Goal: Use online tool/utility: Use online tool/utility

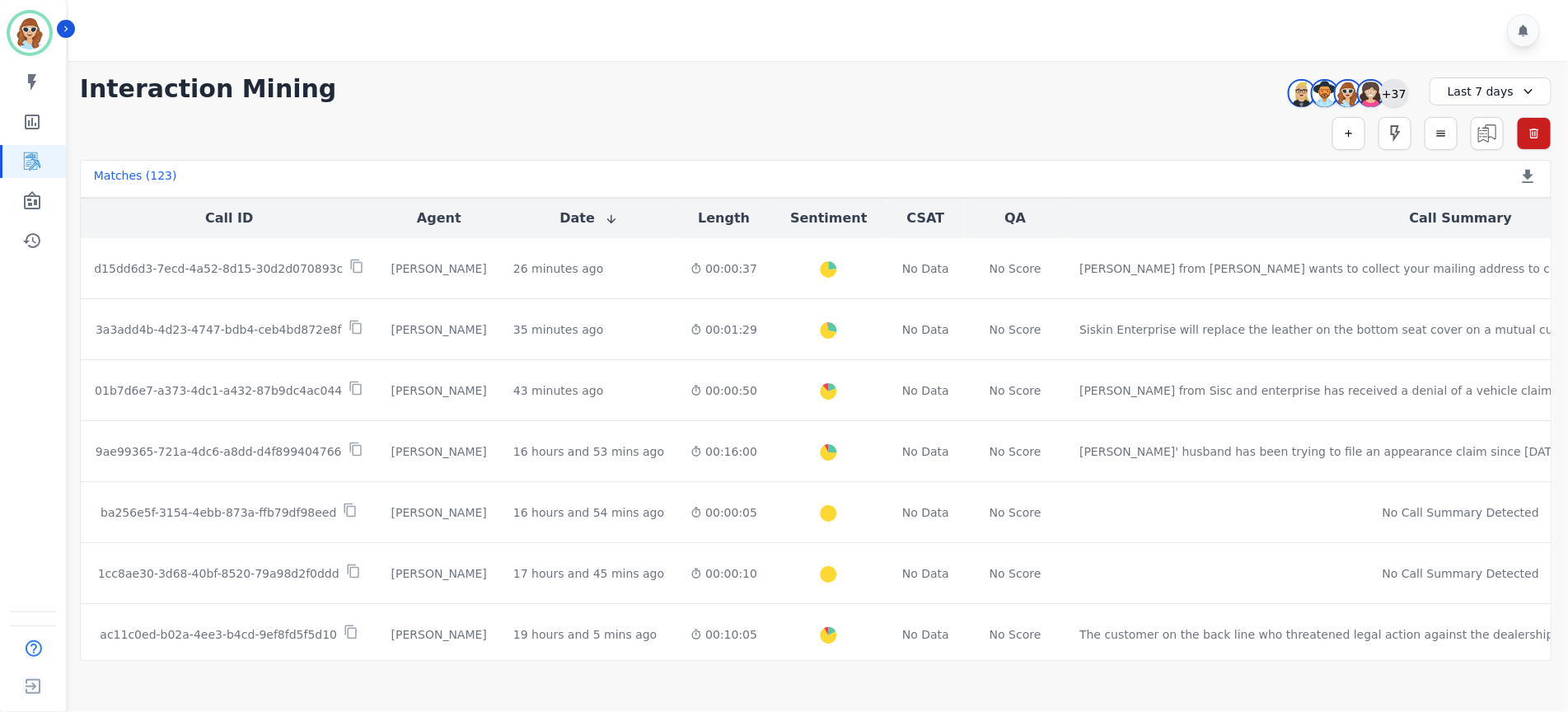
click at [1389, 95] on div "+37" at bounding box center [1393, 93] width 28 height 28
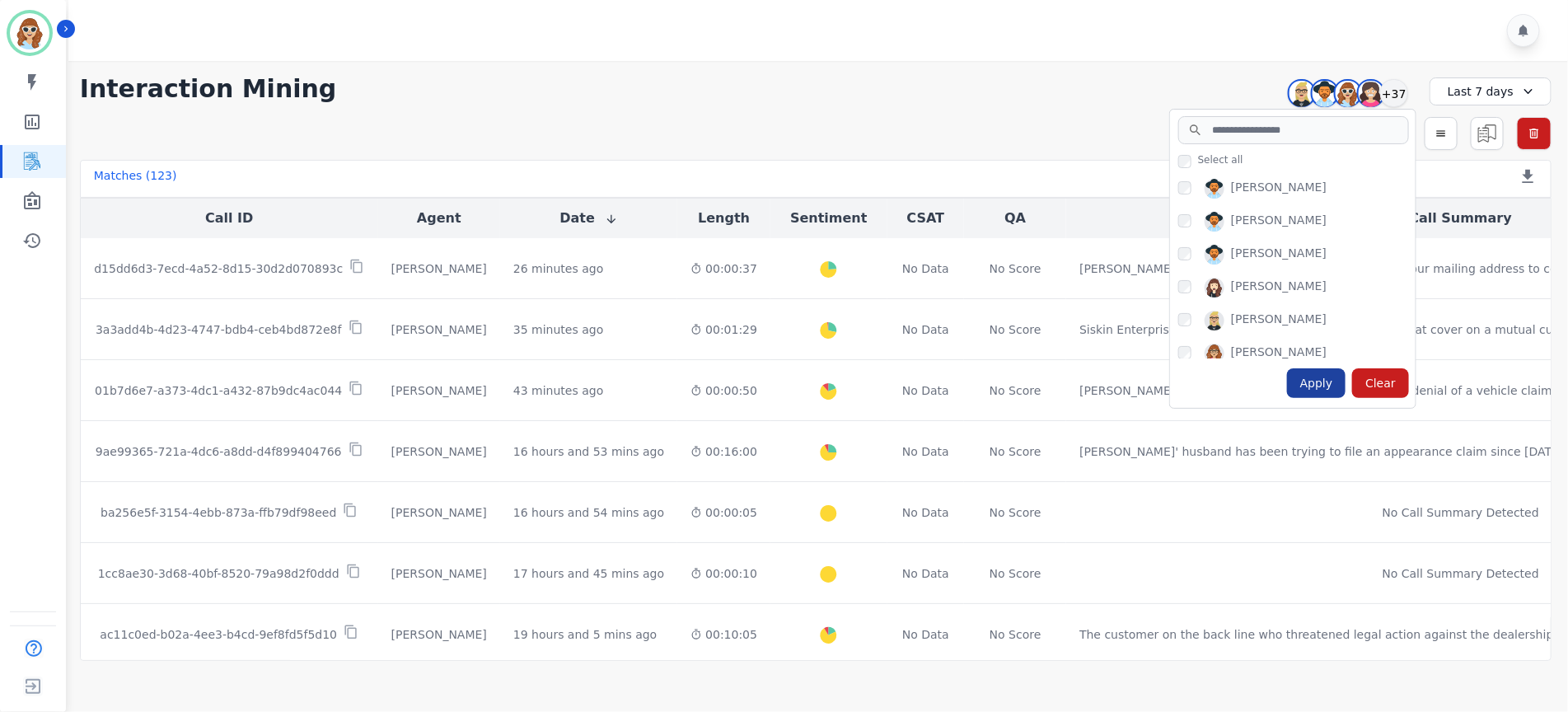
click at [1315, 387] on div "Apply" at bounding box center [1316, 383] width 59 height 30
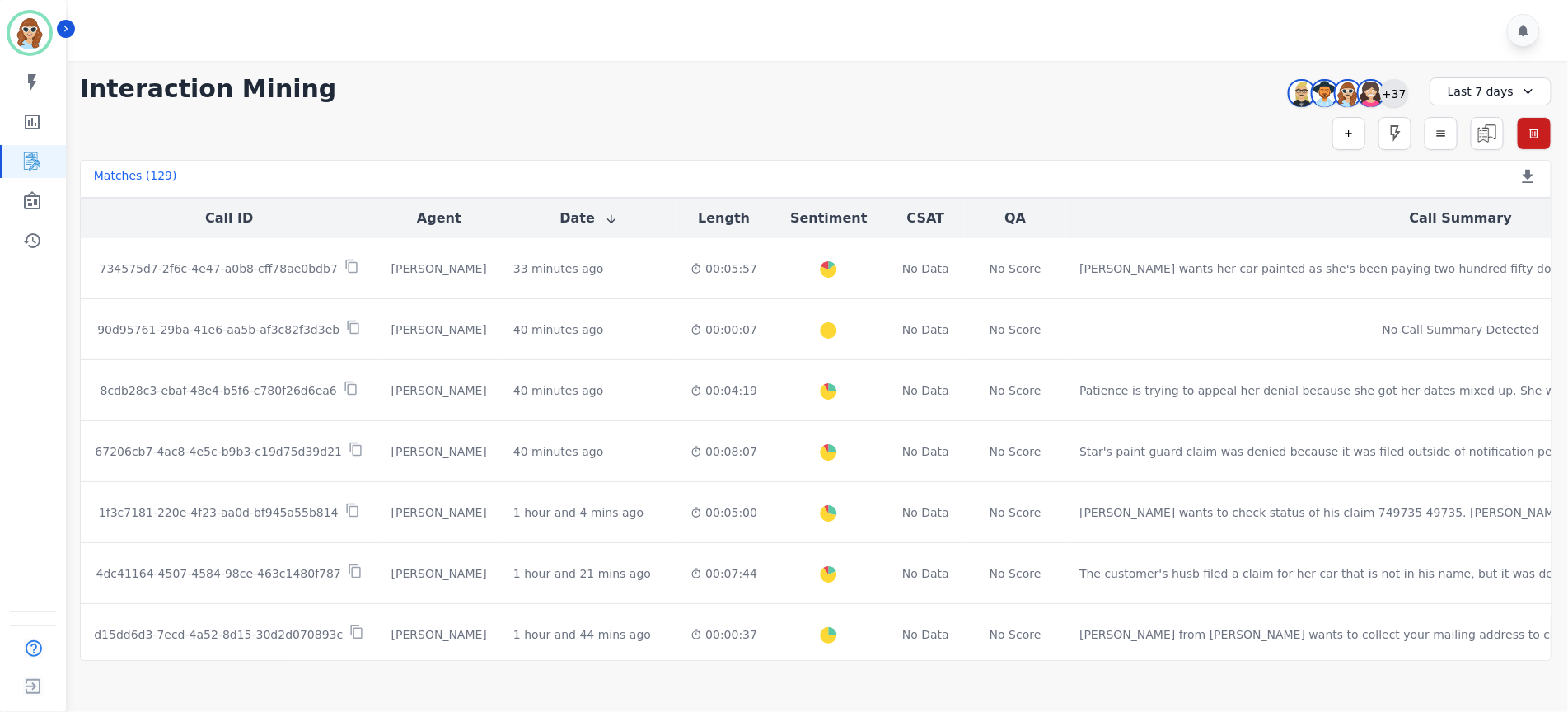
click at [1385, 87] on div "+37" at bounding box center [1393, 93] width 28 height 28
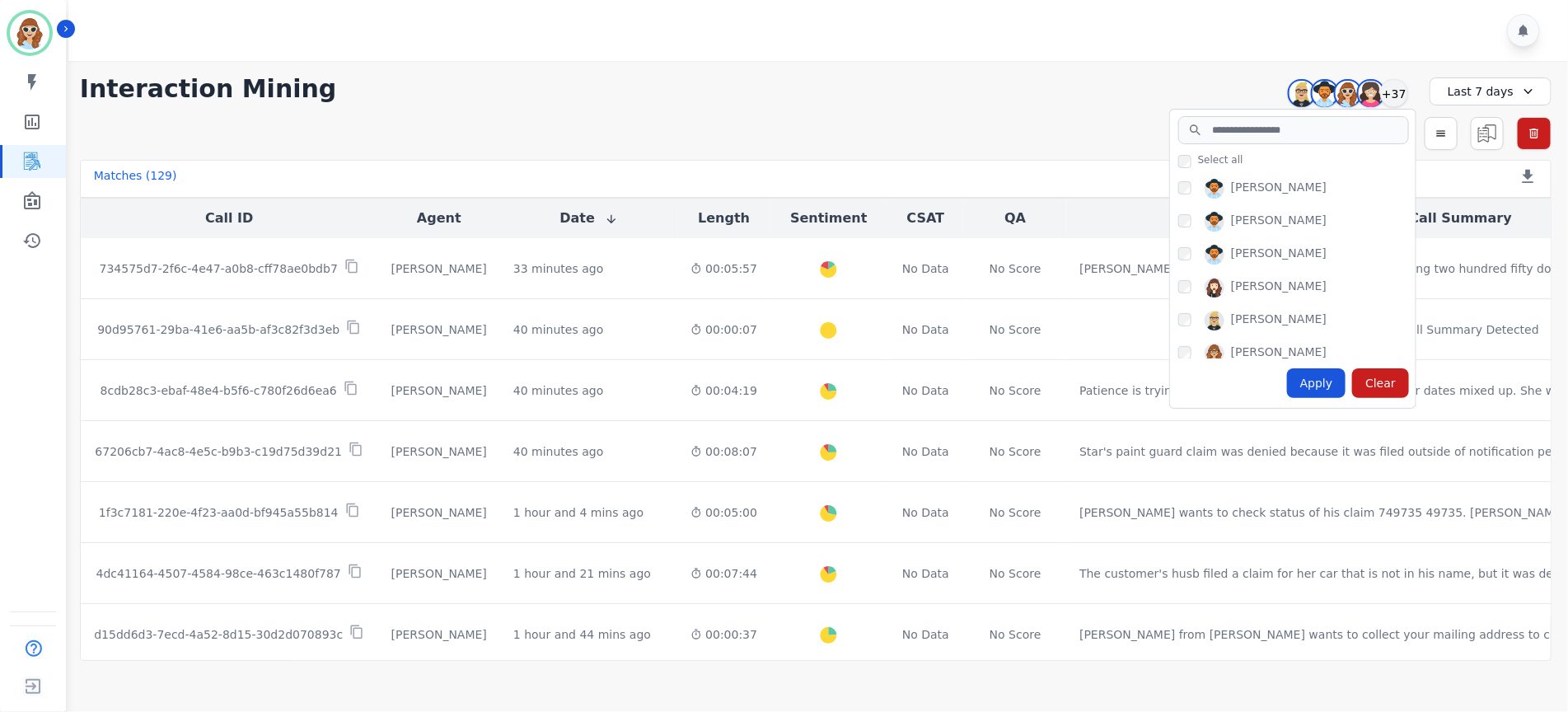
click at [1326, 386] on div "Apply" at bounding box center [1316, 383] width 59 height 30
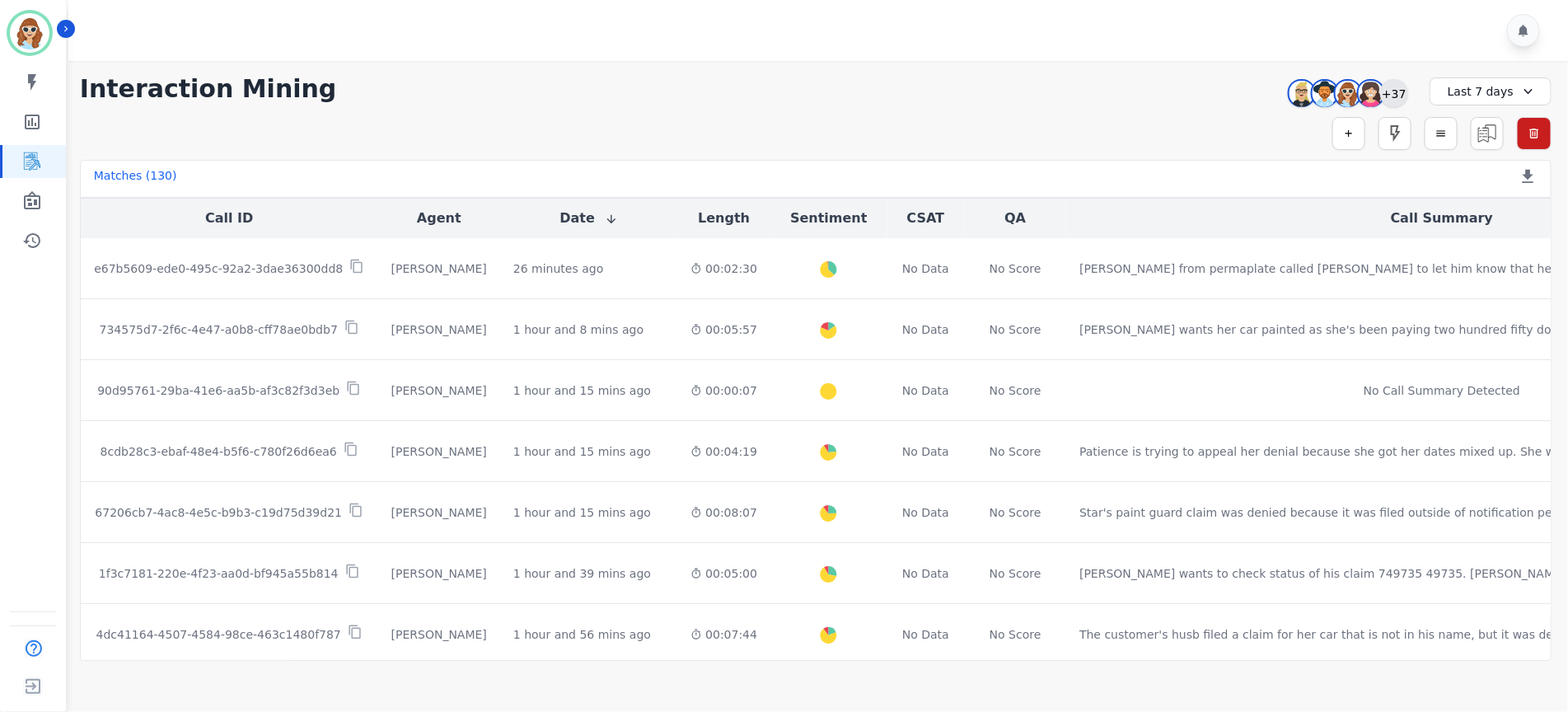
click at [1397, 92] on div "+37" at bounding box center [1393, 93] width 28 height 28
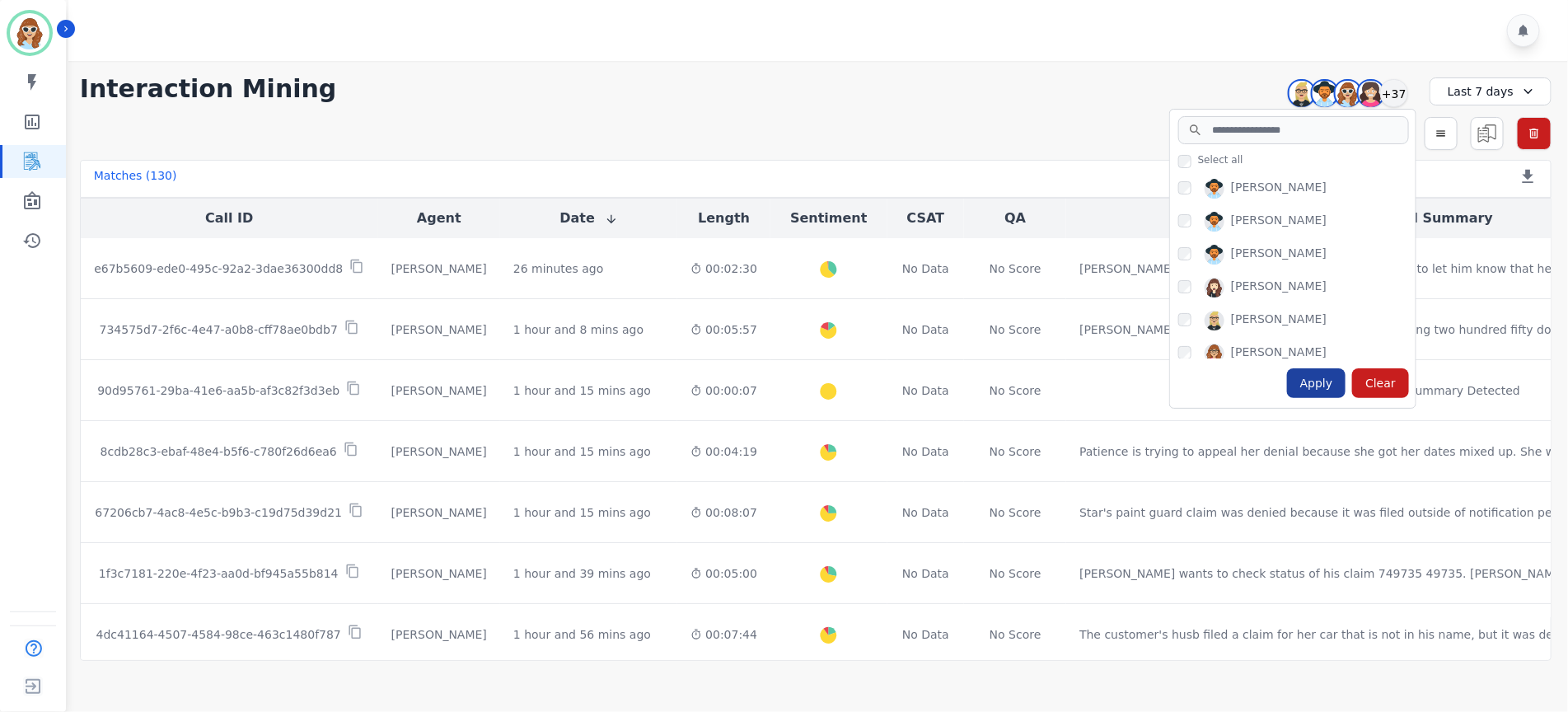
click at [1325, 378] on div "Apply" at bounding box center [1316, 383] width 59 height 30
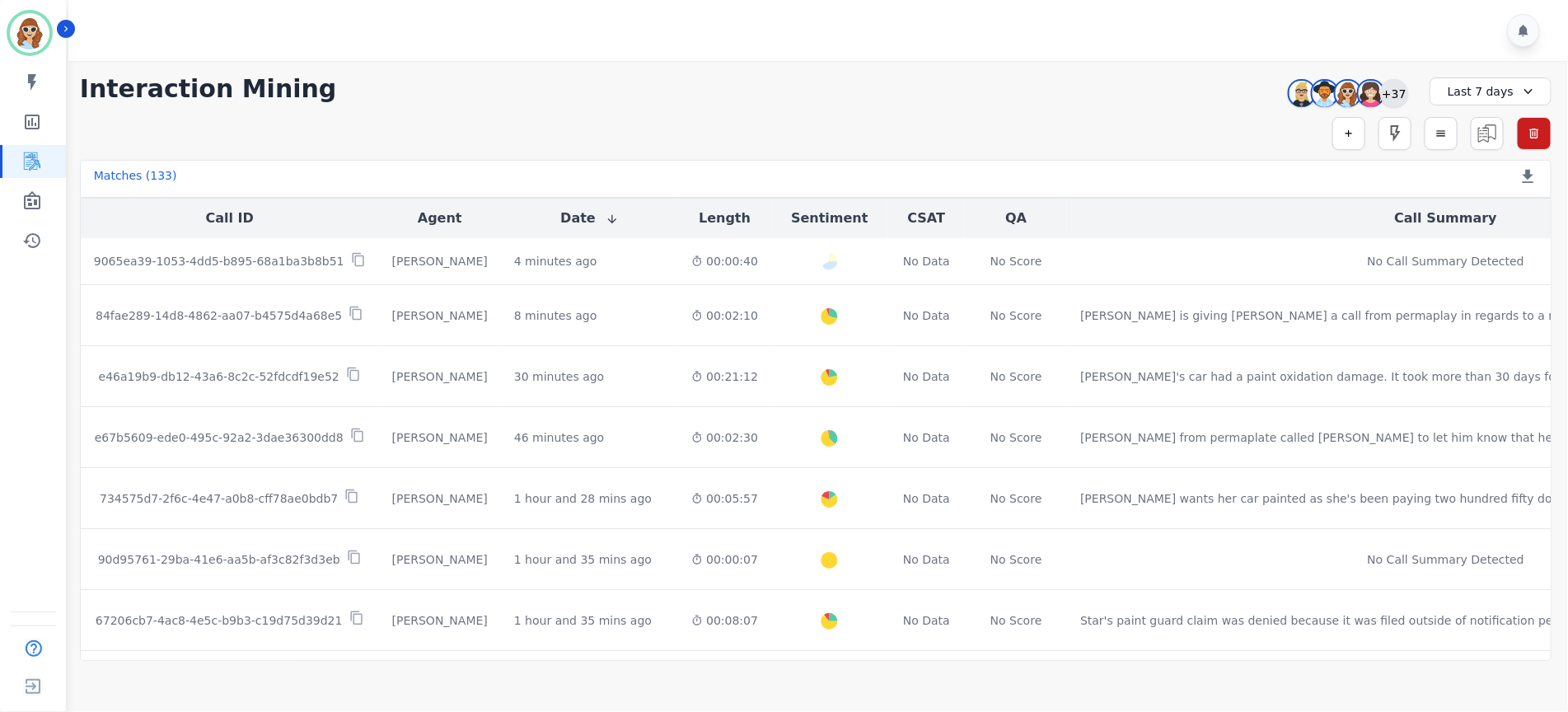
click at [1395, 100] on div "+37" at bounding box center [1393, 93] width 28 height 28
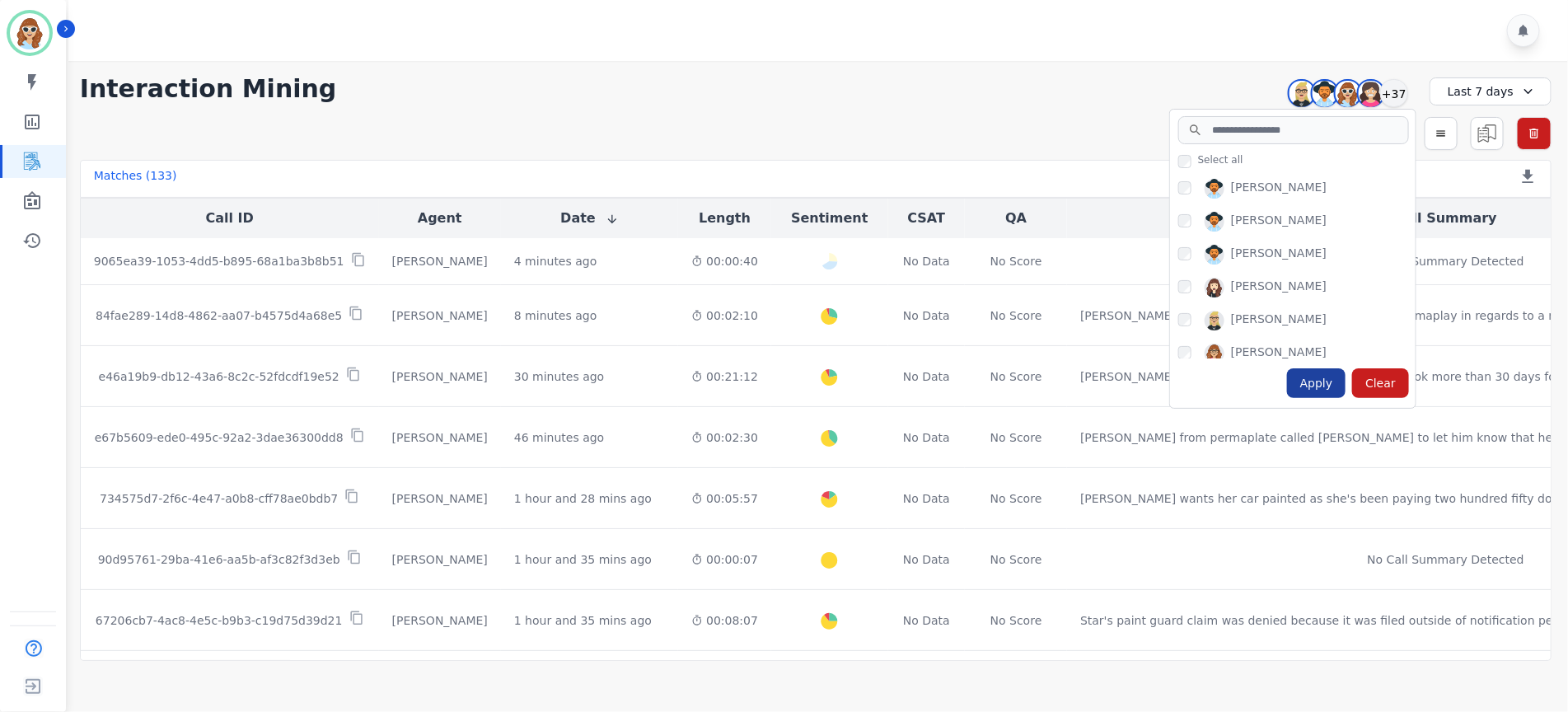
click at [1331, 384] on div "Apply" at bounding box center [1316, 383] width 59 height 30
